Goal: Information Seeking & Learning: Understand process/instructions

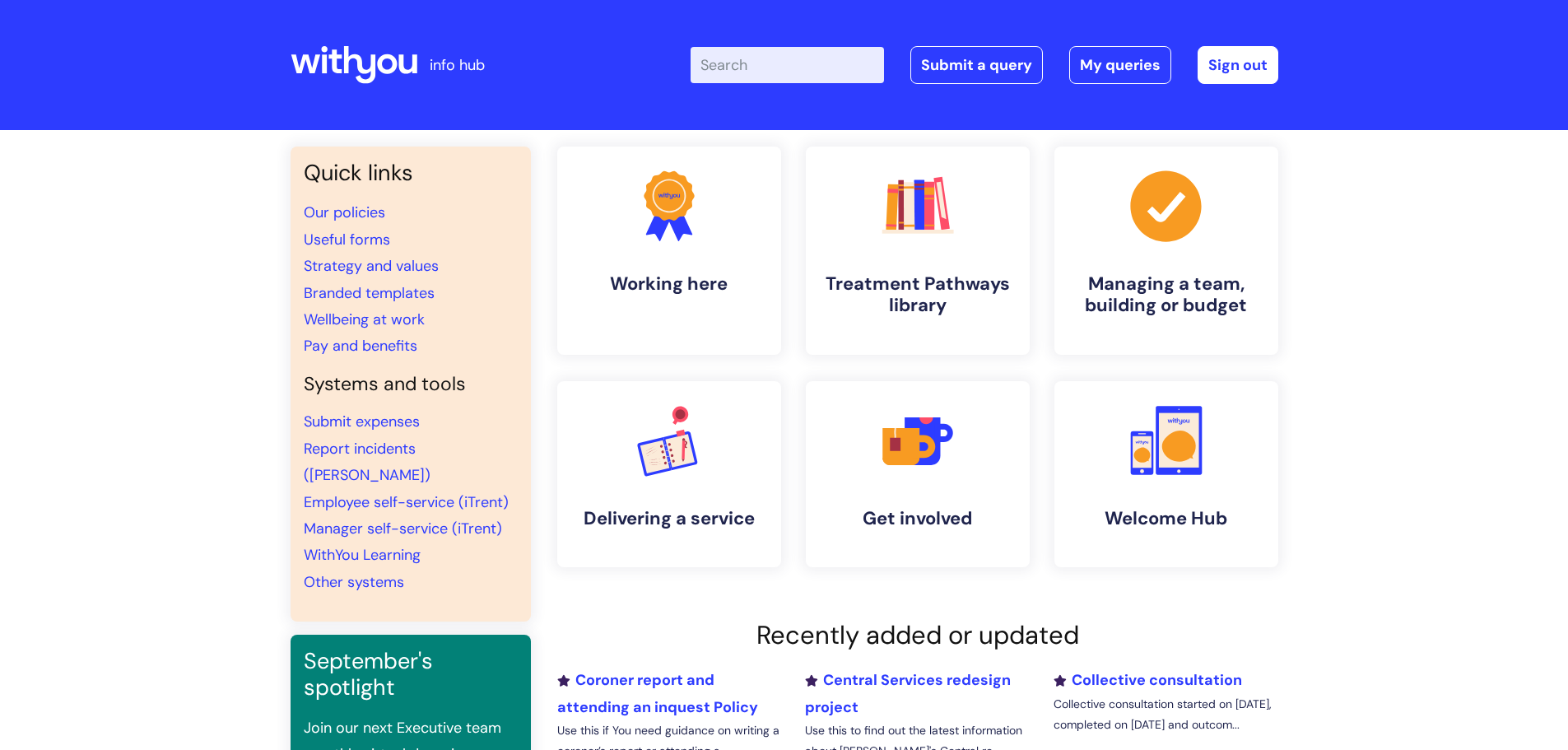
click at [741, 58] on input "Enter your search term here..." at bounding box center [787, 65] width 193 height 36
type input "pay award"
click button "Search" at bounding box center [0, 0] width 0 height 0
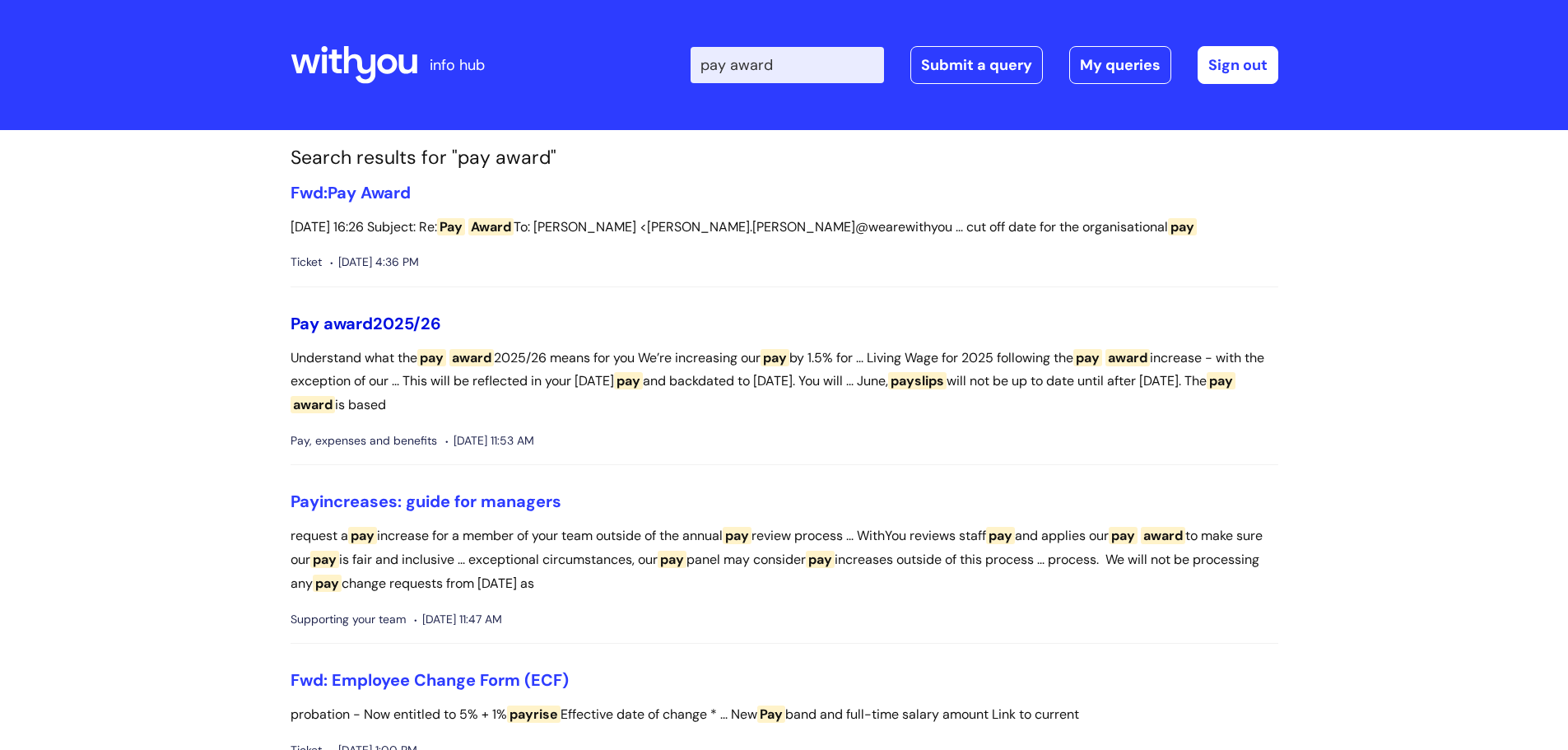
click at [404, 331] on link "Pay award 2025/26" at bounding box center [365, 323] width 150 height 21
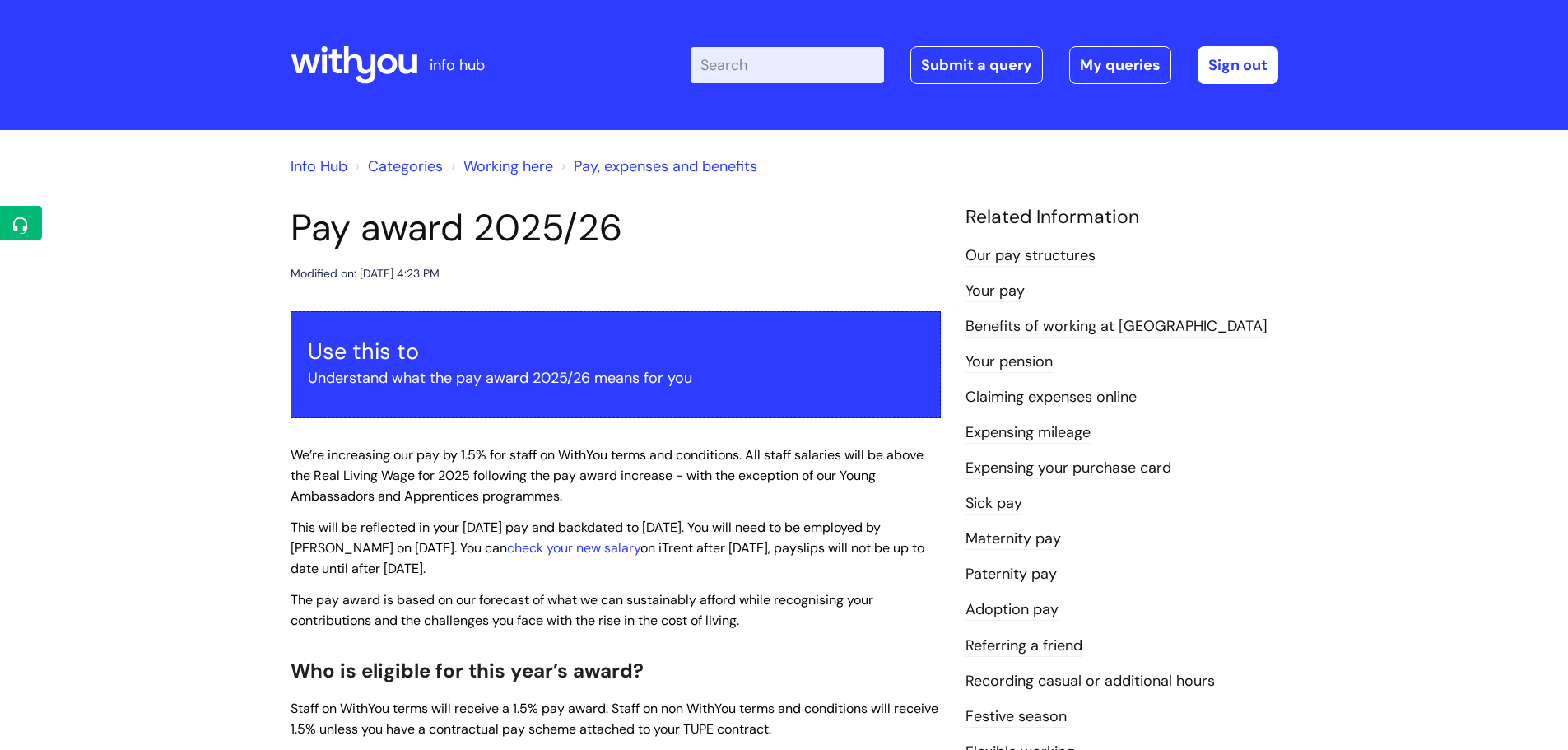
click at [759, 63] on input "Enter your search term here..." at bounding box center [787, 65] width 193 height 36
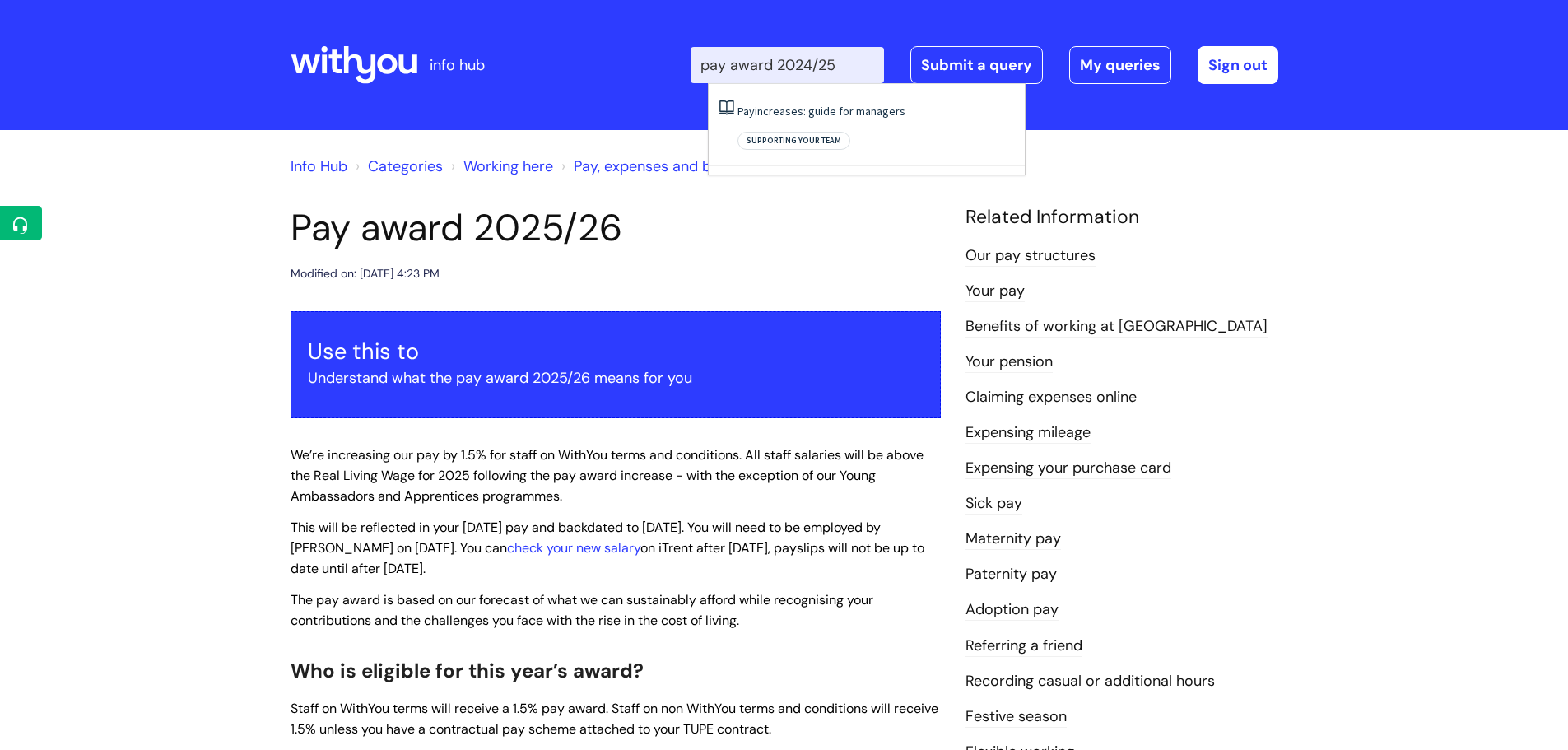
type input "pay award 2024/25"
click button "Search" at bounding box center [0, 0] width 0 height 0
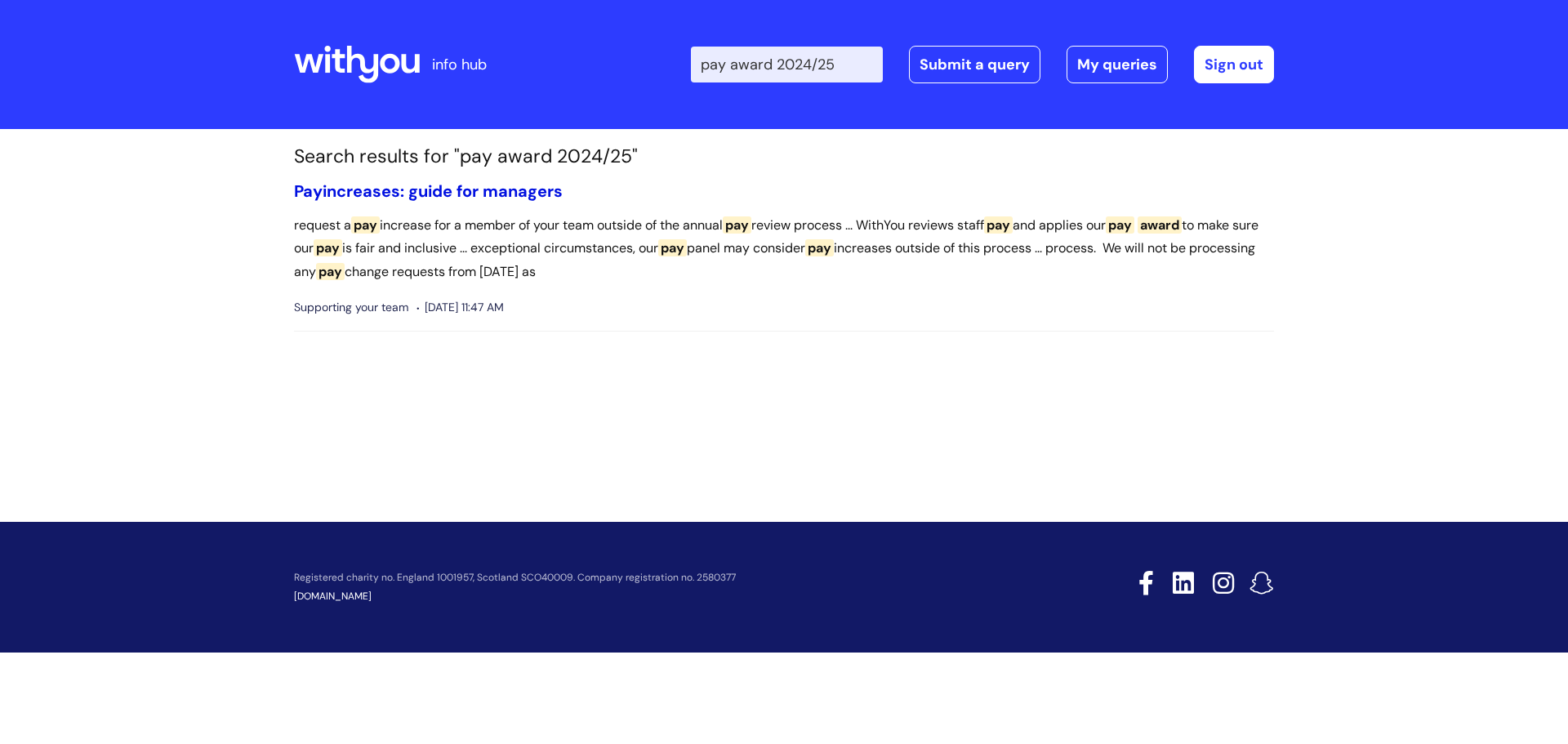
click at [475, 193] on link "Pay increases: guide for managers" at bounding box center [428, 191] width 269 height 21
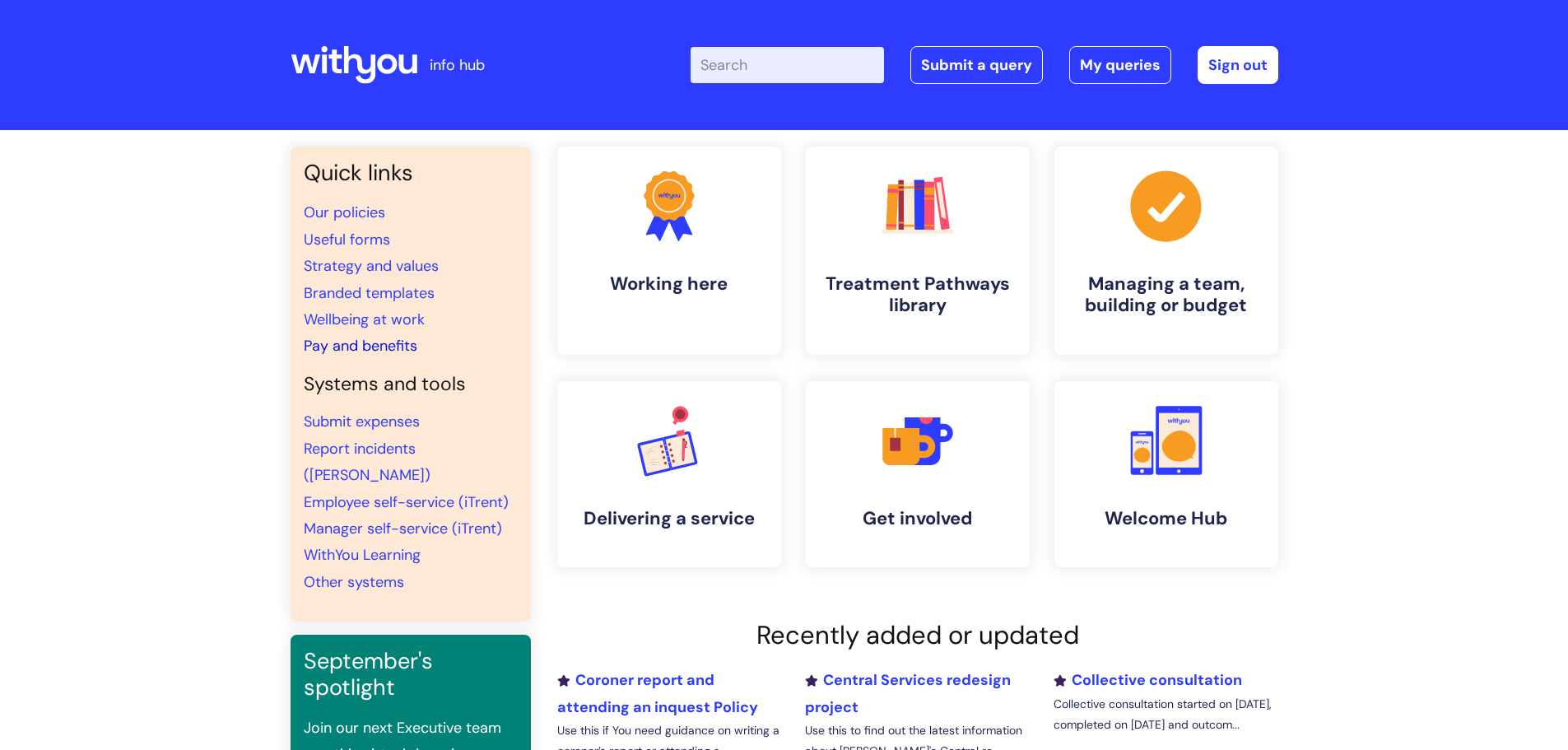
click at [374, 343] on link "Pay and benefits" at bounding box center [360, 346] width 113 height 20
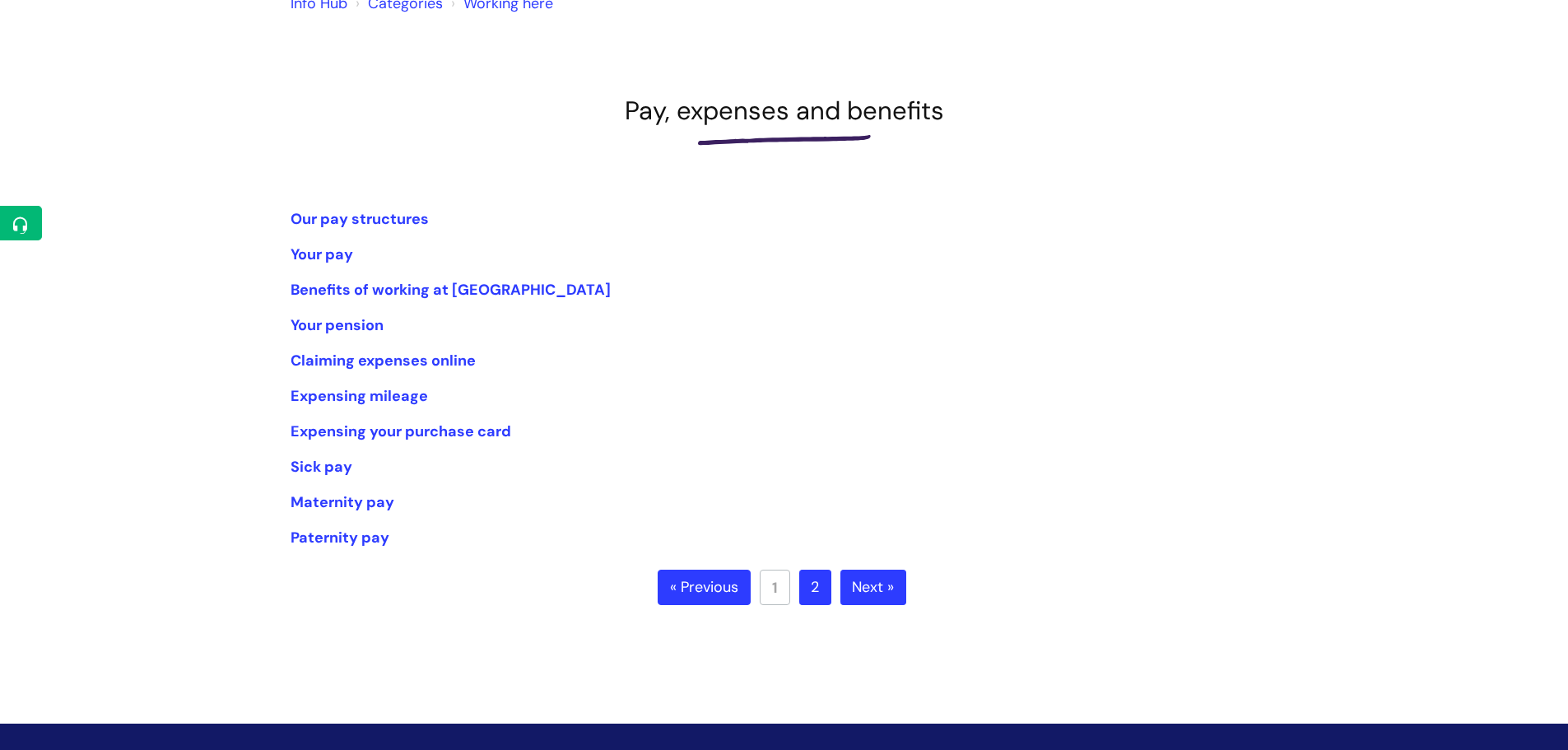
scroll to position [165, 0]
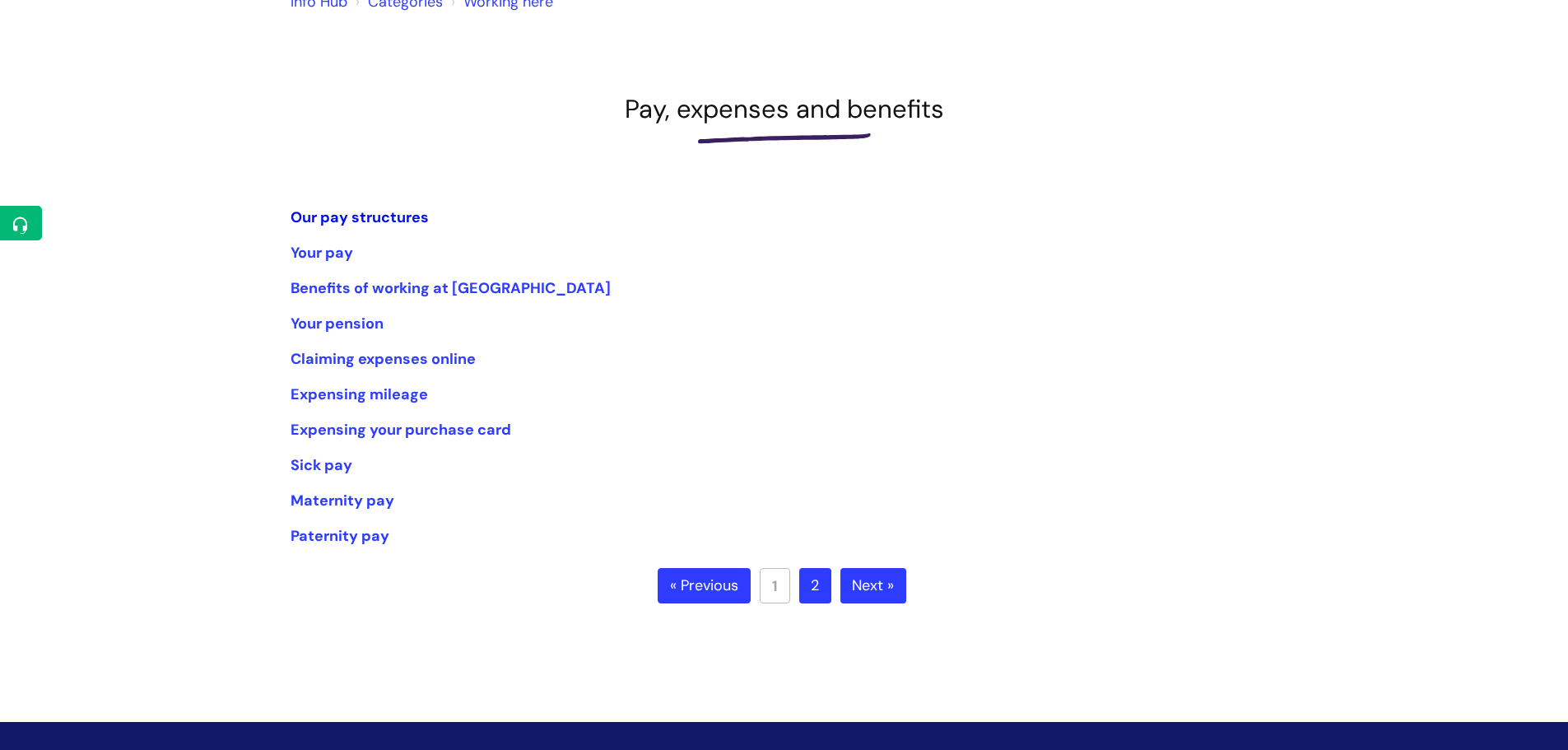
click at [398, 213] on link "Our pay structures" at bounding box center [359, 217] width 138 height 20
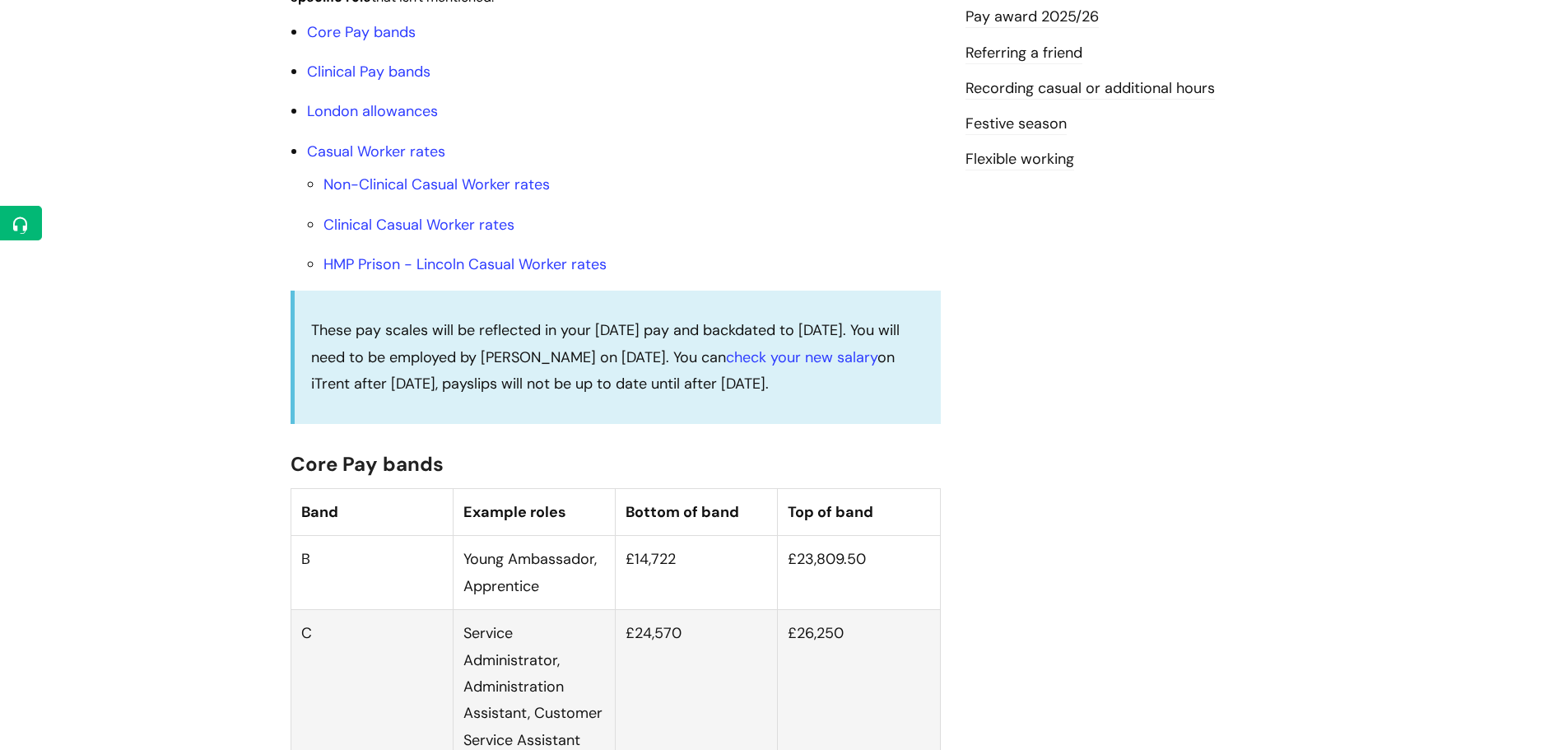
scroll to position [658, 0]
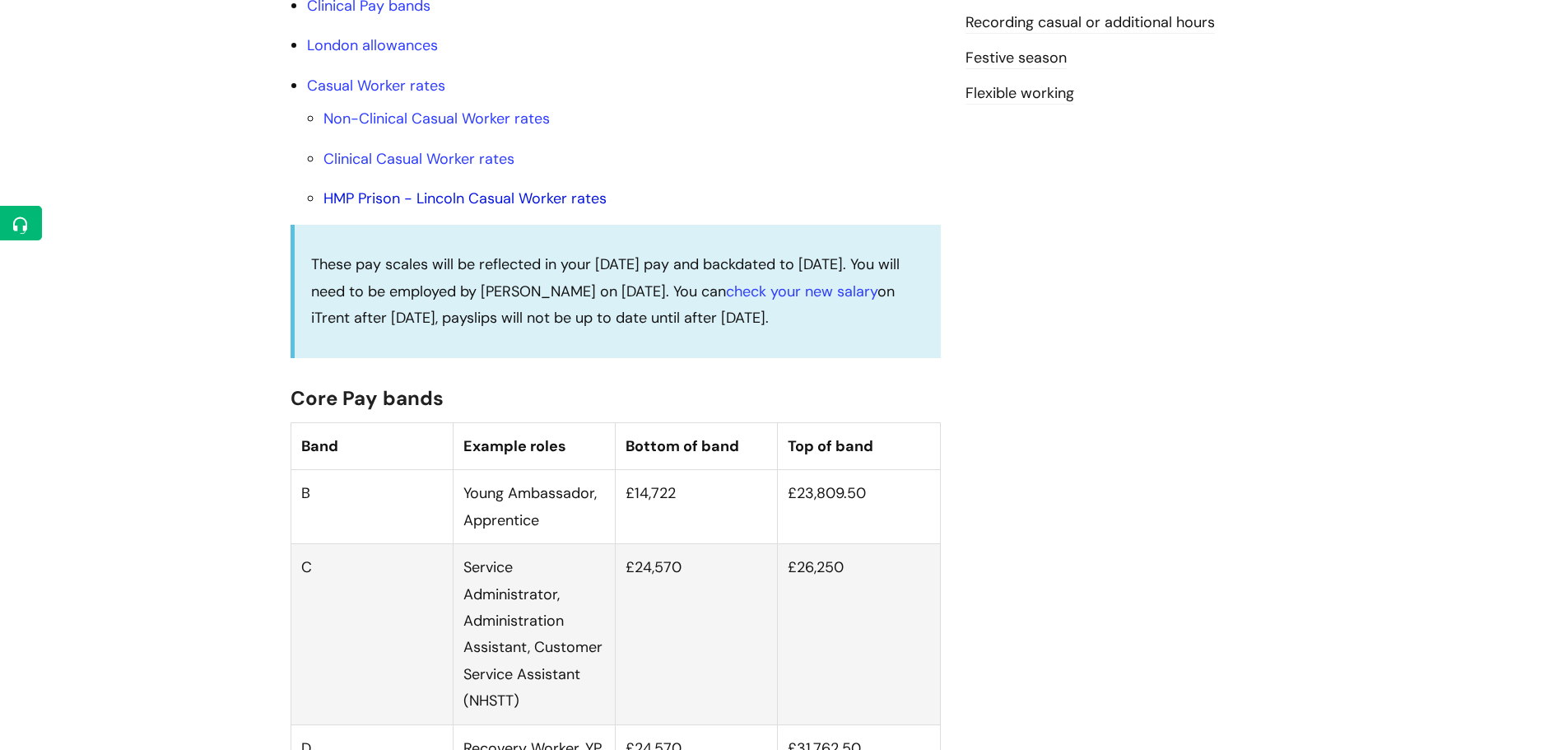
click at [508, 208] on link "HMP Prison - Lincoln Casual Worker rates" at bounding box center [465, 198] width 283 height 20
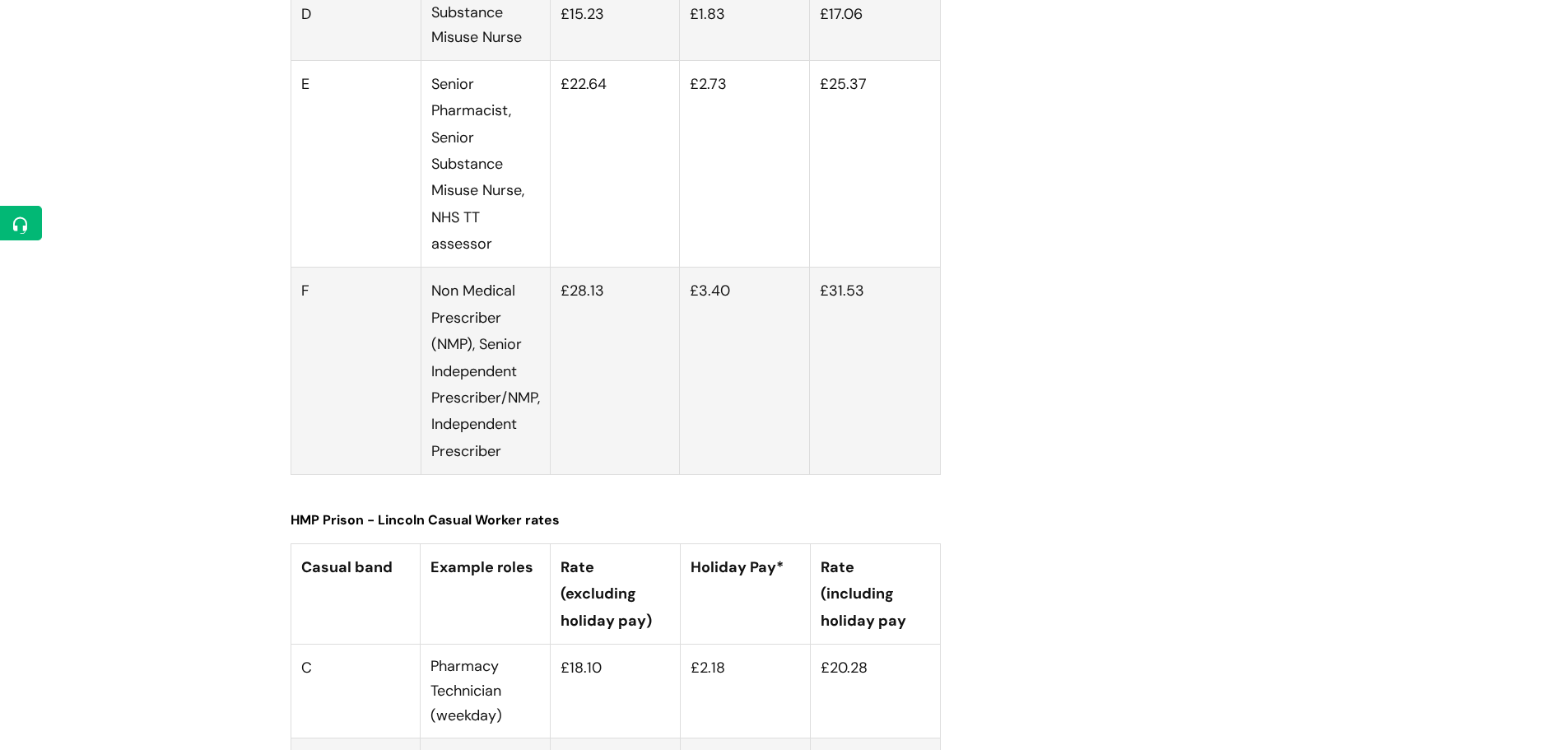
scroll to position [5668, 0]
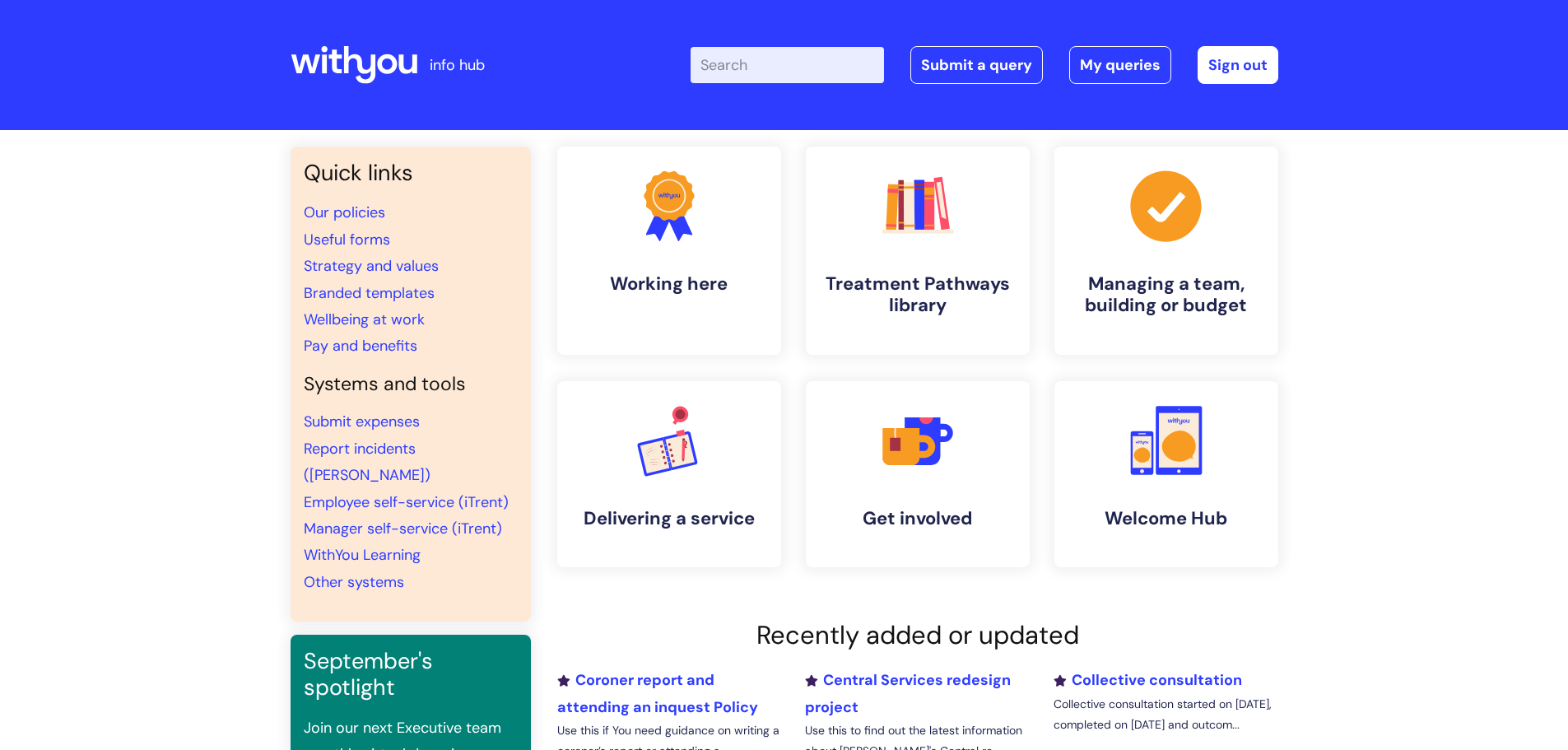
click at [770, 68] on input "Enter your search term here..." at bounding box center [787, 65] width 193 height 36
click at [730, 56] on input "Enter your search term here..." at bounding box center [787, 65] width 193 height 36
type input "time sheets"
click button "Search" at bounding box center [0, 0] width 0 height 0
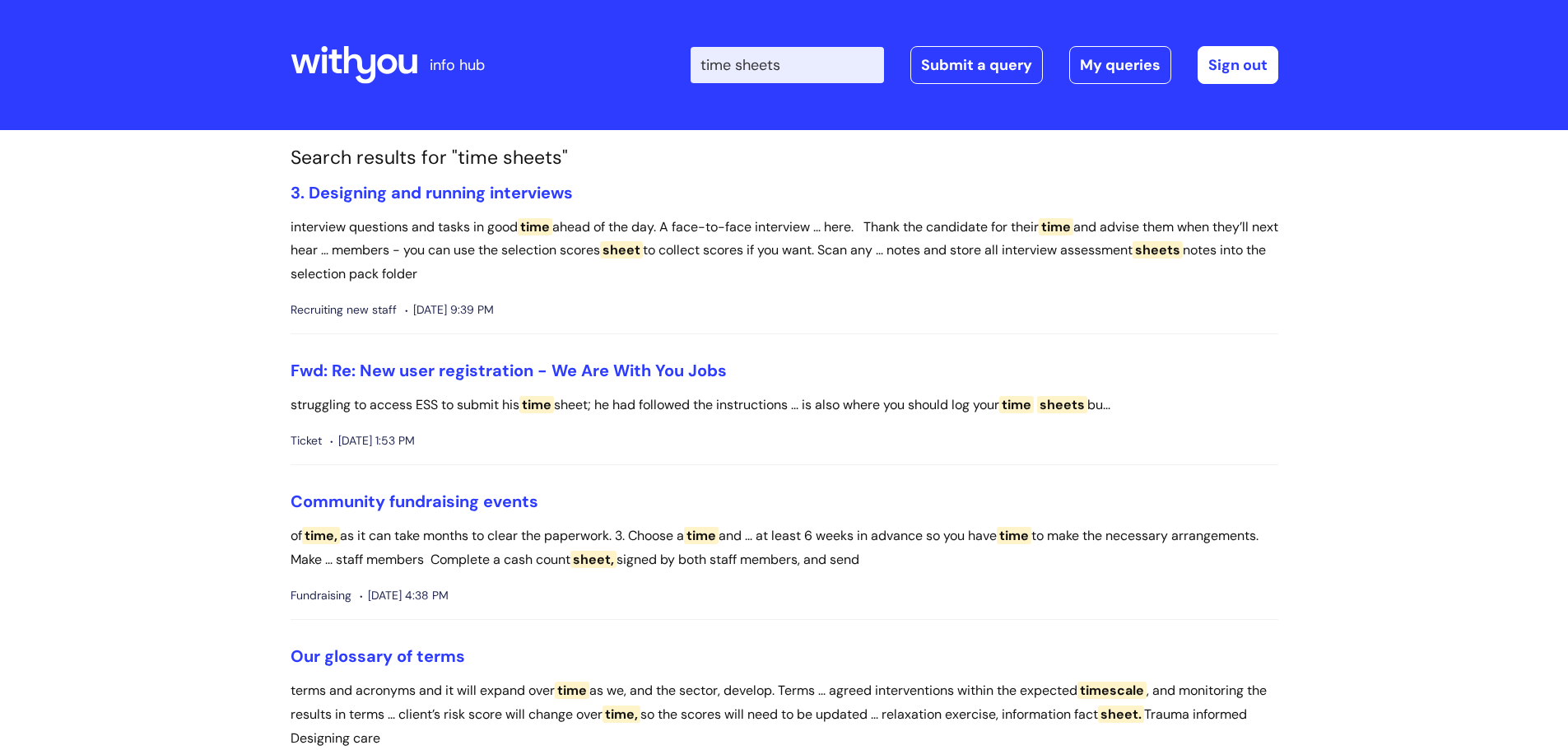
click at [754, 73] on input "time sheets" at bounding box center [787, 65] width 193 height 36
type input "timesheets"
click button "Search" at bounding box center [0, 0] width 0 height 0
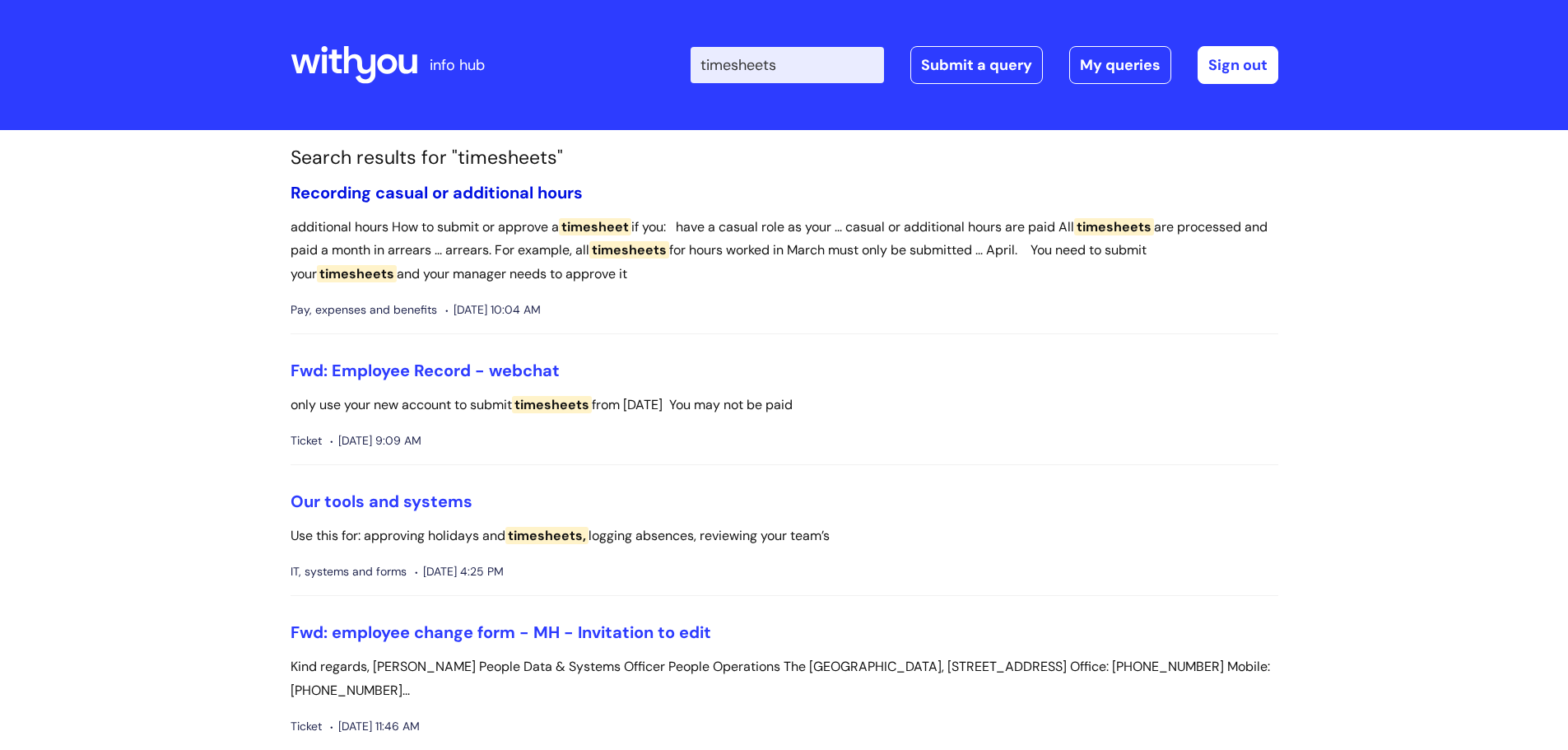
click at [441, 190] on link "Recording casual or additional hours" at bounding box center [436, 193] width 292 height 21
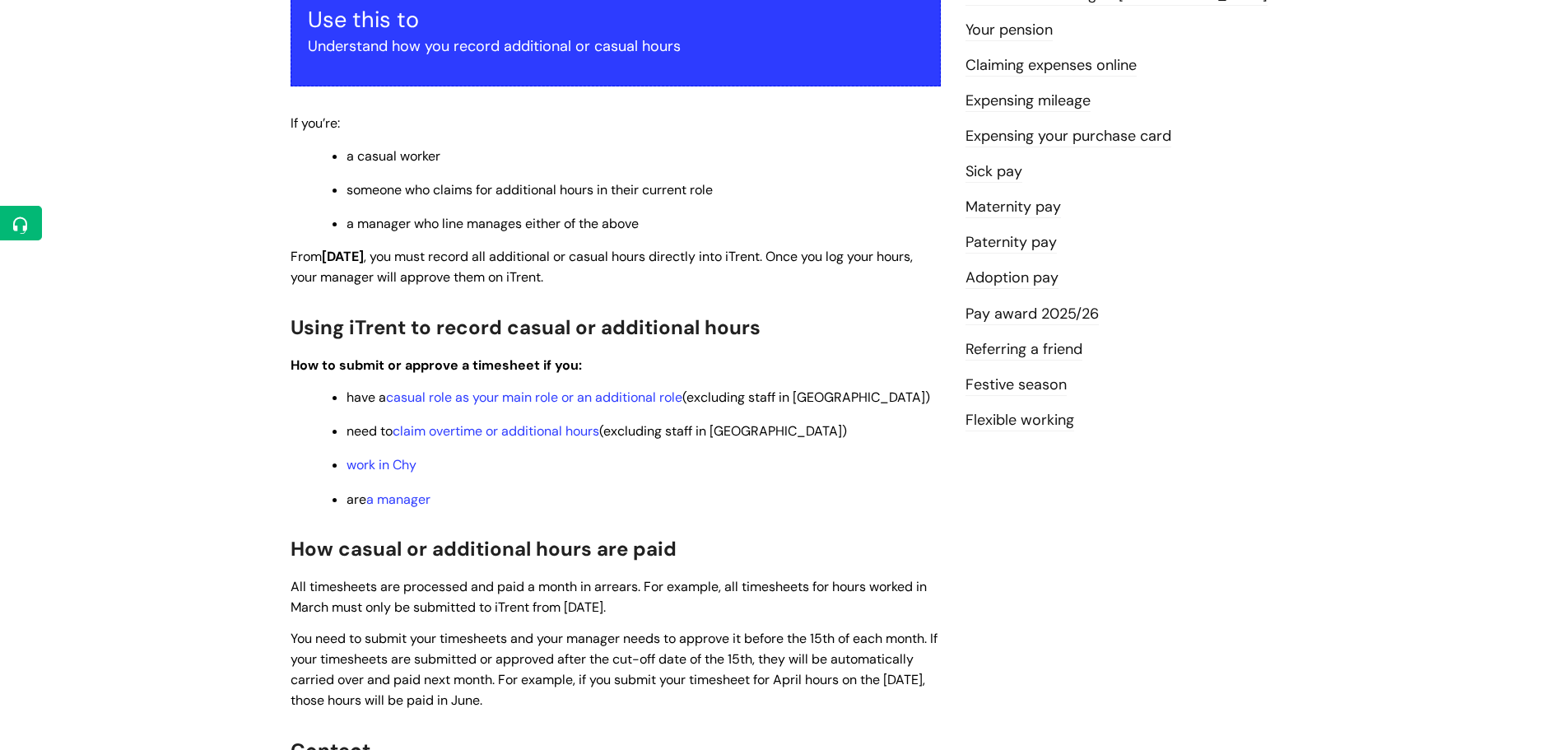
scroll to position [329, 0]
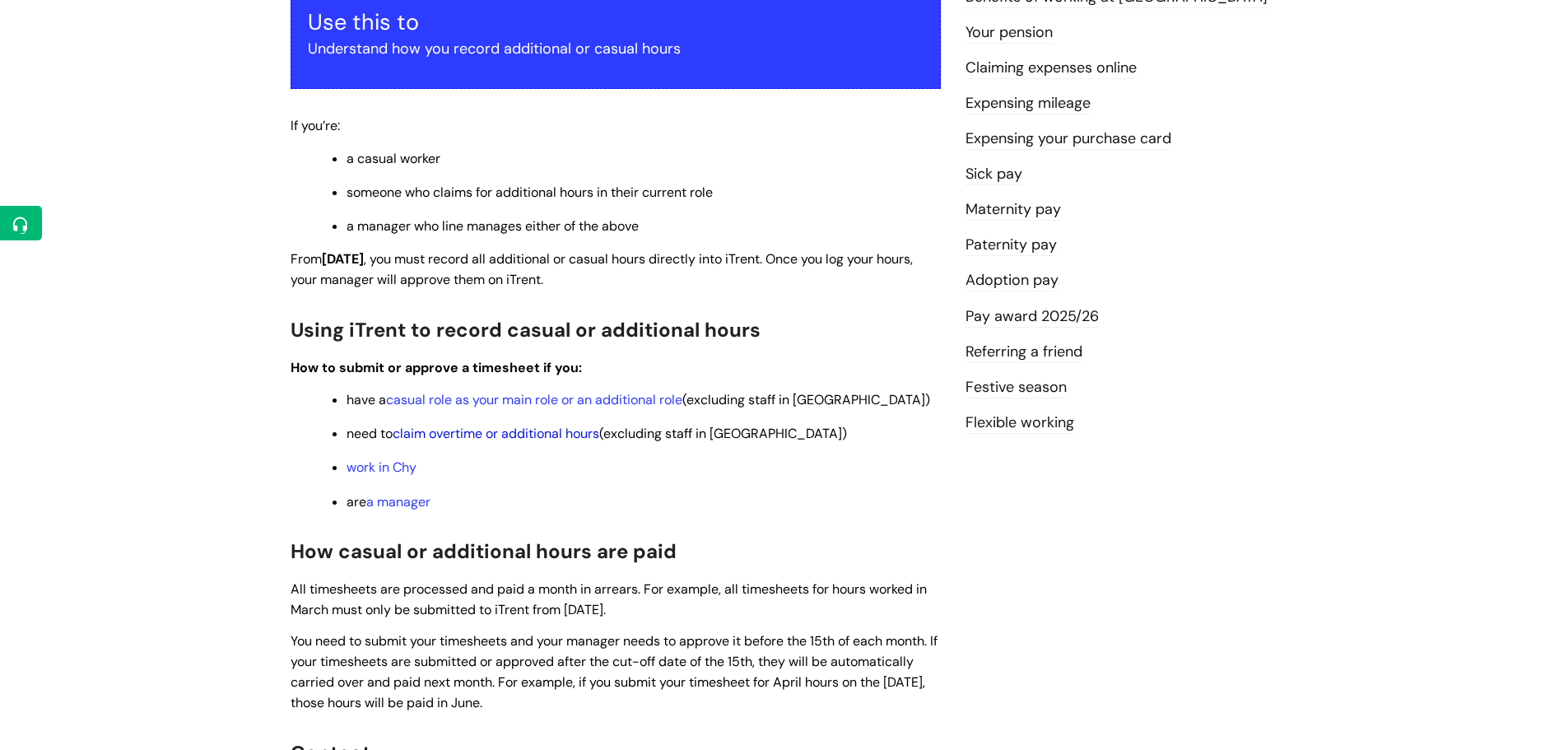
click at [512, 442] on link "claim overtime or additional hours" at bounding box center [496, 433] width 207 height 17
